Goal: Task Accomplishment & Management: Manage account settings

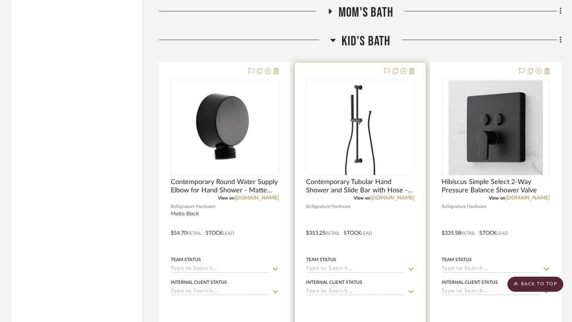
scroll to position [1437, 0]
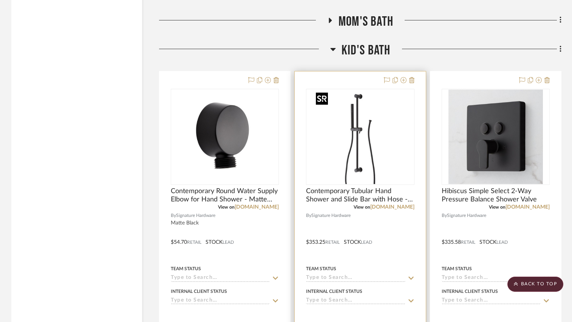
click at [339, 136] on img "0" at bounding box center [360, 137] width 95 height 95
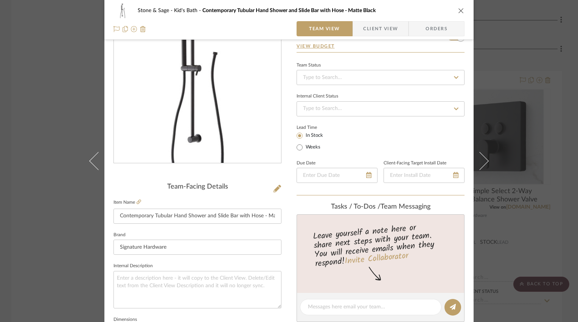
scroll to position [0, 0]
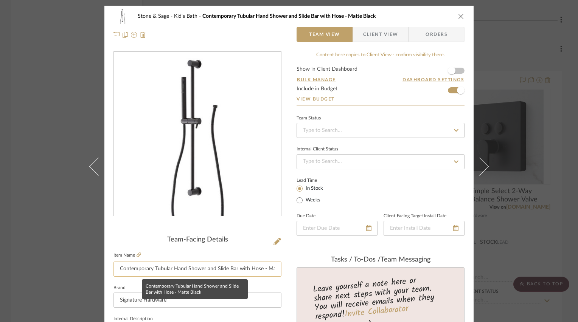
click at [245, 268] on input "Contemporary Tubular Hand Shower and Slide Bar with Hose - Matte Black" at bounding box center [197, 269] width 168 height 15
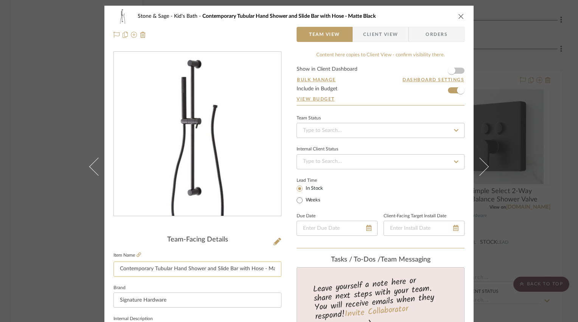
click at [245, 268] on input "Contemporary Tubular Hand Shower and Slide Bar with Hose - Matte Black" at bounding box center [197, 269] width 168 height 15
click at [459, 16] on icon "close" at bounding box center [461, 16] width 6 height 6
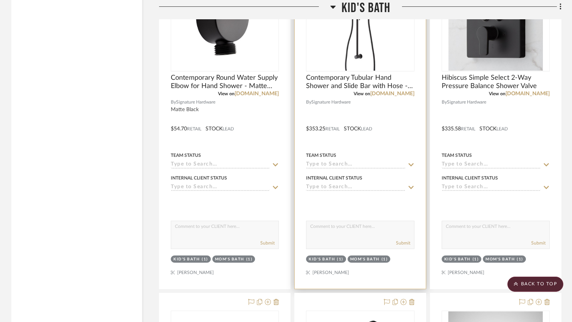
scroll to position [1437, 0]
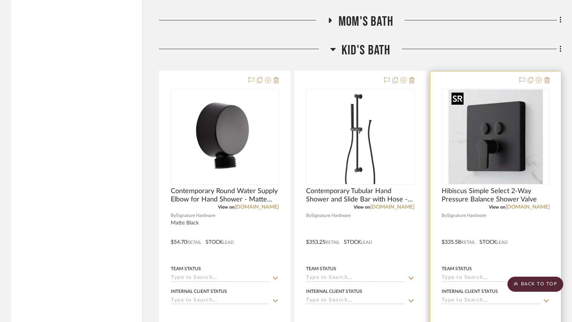
click at [0, 0] on img at bounding box center [0, 0] width 0 height 0
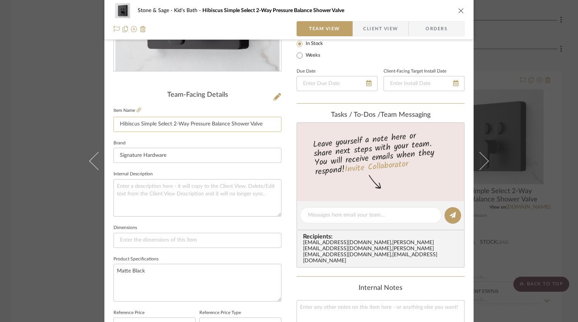
scroll to position [151, 0]
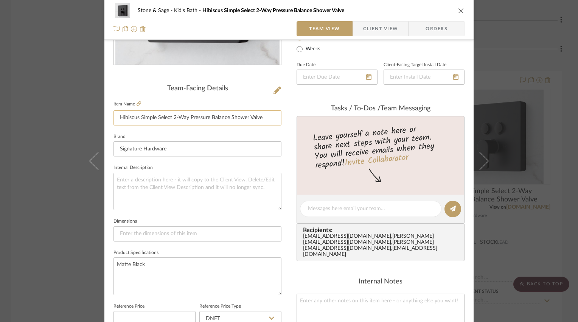
click at [187, 115] on input "Hibiscus Simple Select 2-Way Pressure Balance Shower Valve" at bounding box center [197, 117] width 168 height 15
click at [458, 9] on icon "close" at bounding box center [461, 11] width 6 height 6
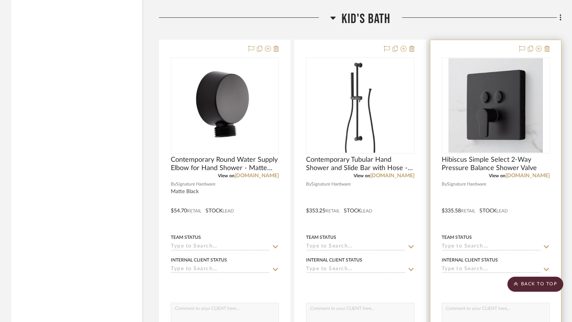
scroll to position [1475, 0]
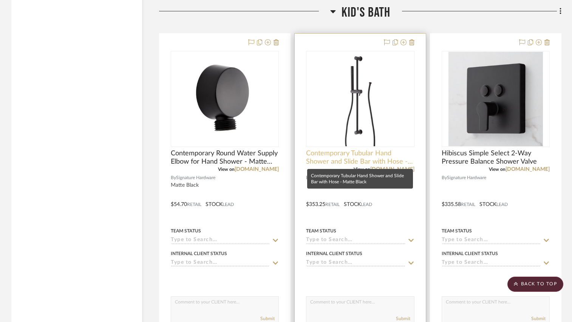
click at [351, 154] on span "Contemporary Tubular Hand Shower and Slide Bar with Hose - Matte Black" at bounding box center [360, 157] width 108 height 17
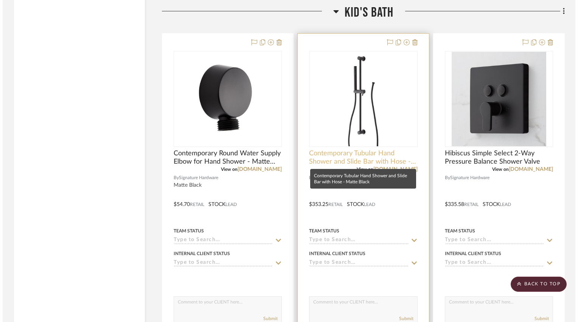
scroll to position [0, 0]
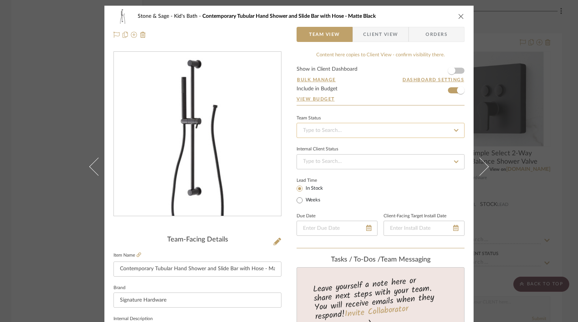
click at [356, 130] on input at bounding box center [380, 130] width 168 height 15
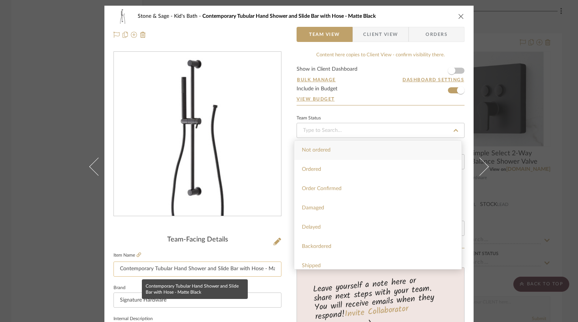
click at [213, 265] on input "Contemporary Tubular Hand Shower and Slide Bar with Hose - Matte Black" at bounding box center [197, 269] width 168 height 15
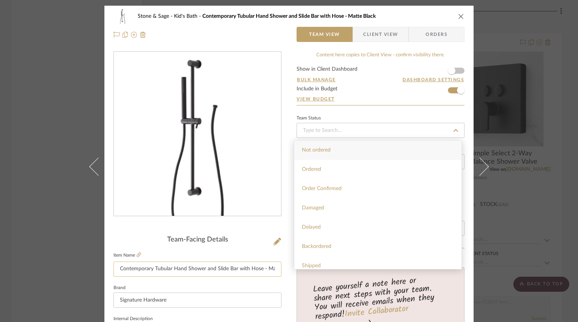
click at [213, 265] on input "Contemporary Tubular Hand Shower and Slide Bar with Hose - Matte Black" at bounding box center [197, 269] width 168 height 15
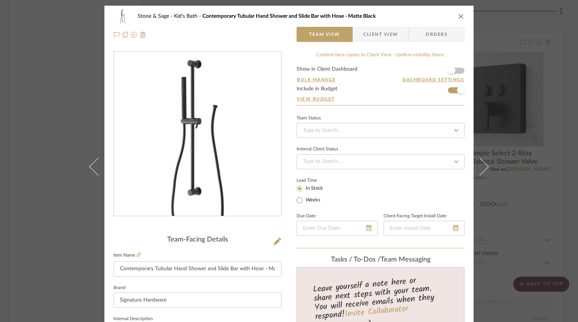
click at [460, 14] on icon "close" at bounding box center [461, 16] width 6 height 6
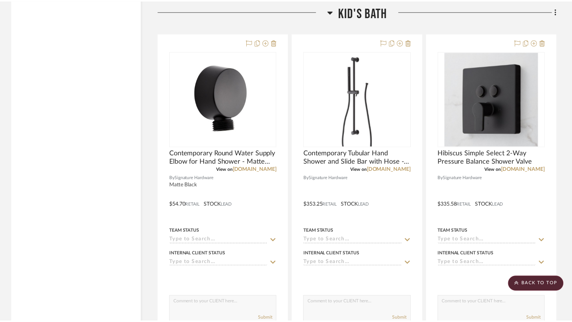
scroll to position [1475, 0]
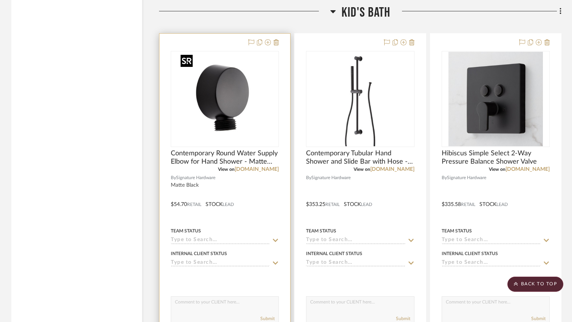
click at [0, 0] on img at bounding box center [0, 0] width 0 height 0
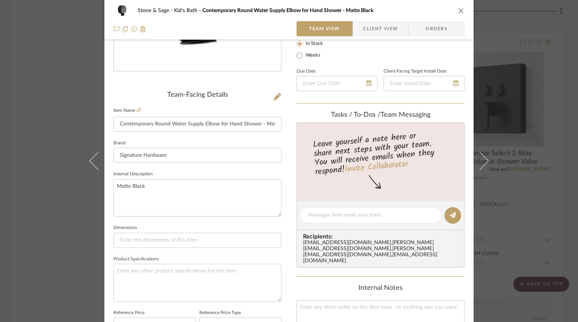
scroll to position [151, 0]
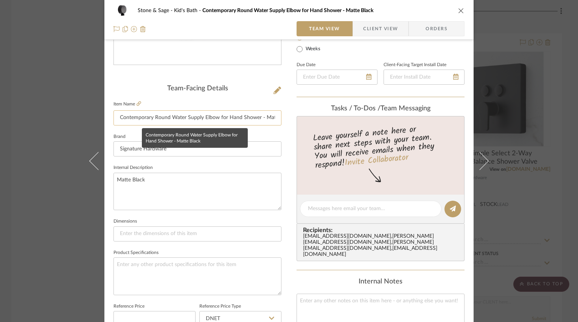
click at [170, 117] on input "Contemporary Round Water Supply Elbow for Hand Shower - Matte Black" at bounding box center [197, 117] width 168 height 15
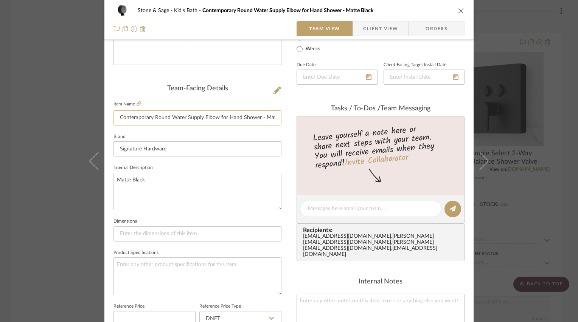
click at [170, 117] on input "Contemporary Round Water Supply Elbow for Hand Shower - Matte Black" at bounding box center [197, 117] width 168 height 15
